Goal: Information Seeking & Learning: Learn about a topic

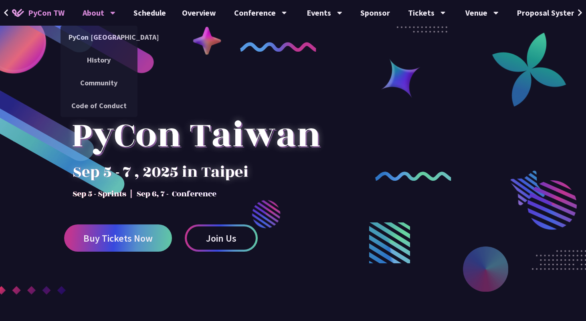
click at [86, 9] on div "About" at bounding box center [99, 13] width 33 height 26
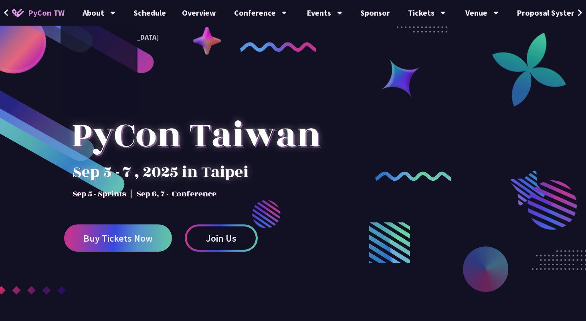
click at [25, 16] on link "PyCon TW" at bounding box center [38, 13] width 69 height 20
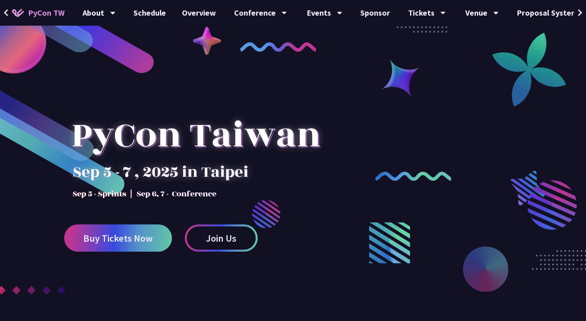
click at [7, 13] on icon at bounding box center [6, 13] width 5 height 8
click at [579, 11] on icon at bounding box center [580, 12] width 4 height 7
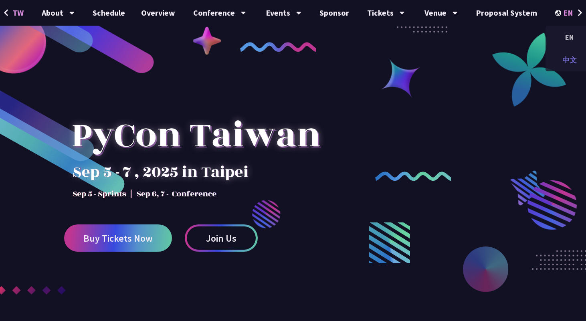
click at [570, 64] on div "中文" at bounding box center [570, 60] width 48 height 19
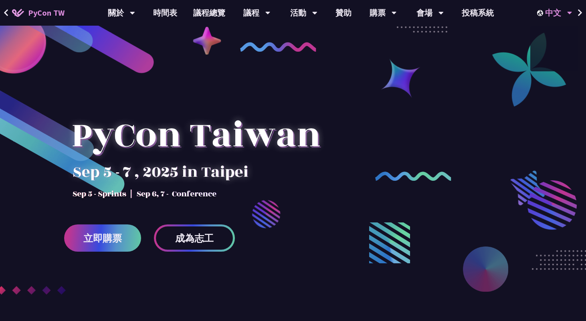
scroll to position [0, 0]
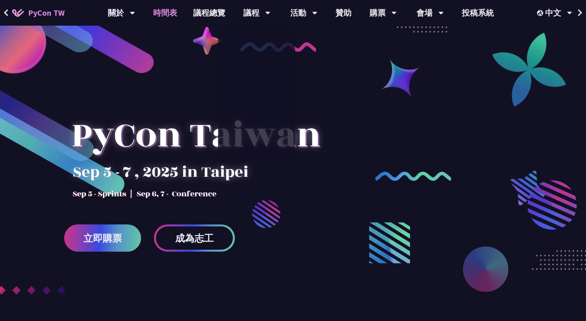
click at [167, 10] on link "時間表" at bounding box center [165, 13] width 40 height 26
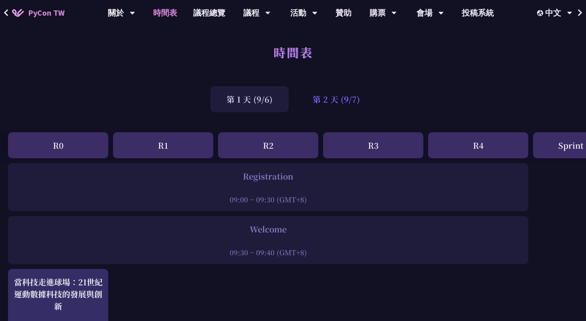
click at [331, 101] on div "第 2 天 (9/7)" at bounding box center [336, 99] width 79 height 26
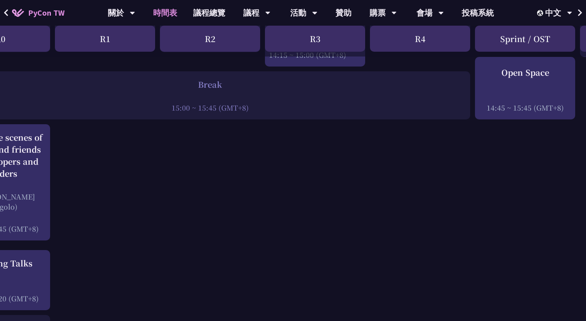
scroll to position [986, 0]
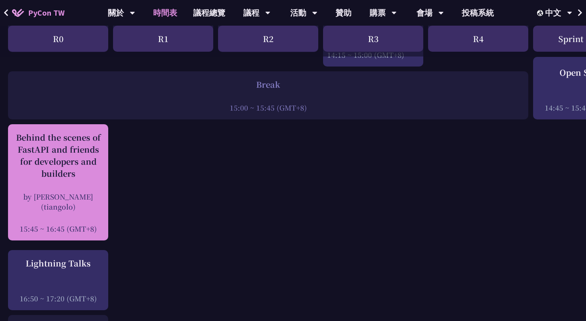
click at [95, 133] on div "Behind the scenes of FastAPI and friends for developers and builders" at bounding box center [58, 156] width 92 height 48
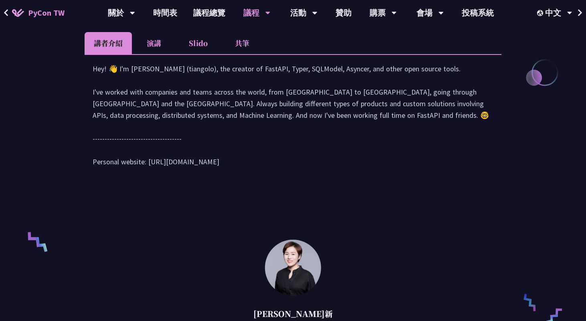
scroll to position [382, 0]
drag, startPoint x: 148, startPoint y: 174, endPoint x: 234, endPoint y: 177, distance: 85.5
click at [234, 176] on div "Hey! 👋 I'm [PERSON_NAME] (tiangolo), the creator of FastAPI, Typer, SQLModel, A…" at bounding box center [293, 120] width 401 height 113
copy div "tps://[DOMAIN_NAME][URL]"
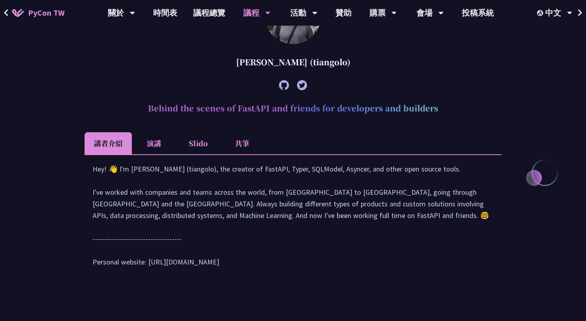
scroll to position [287, 0]
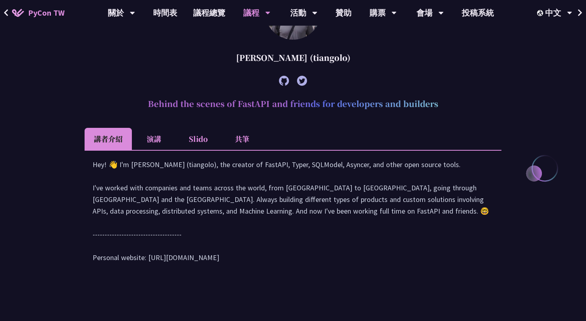
copy div "tps://[DOMAIN_NAME][URL]"
click at [285, 80] on icon at bounding box center [284, 81] width 10 height 10
